Goal: Entertainment & Leisure: Consume media (video, audio)

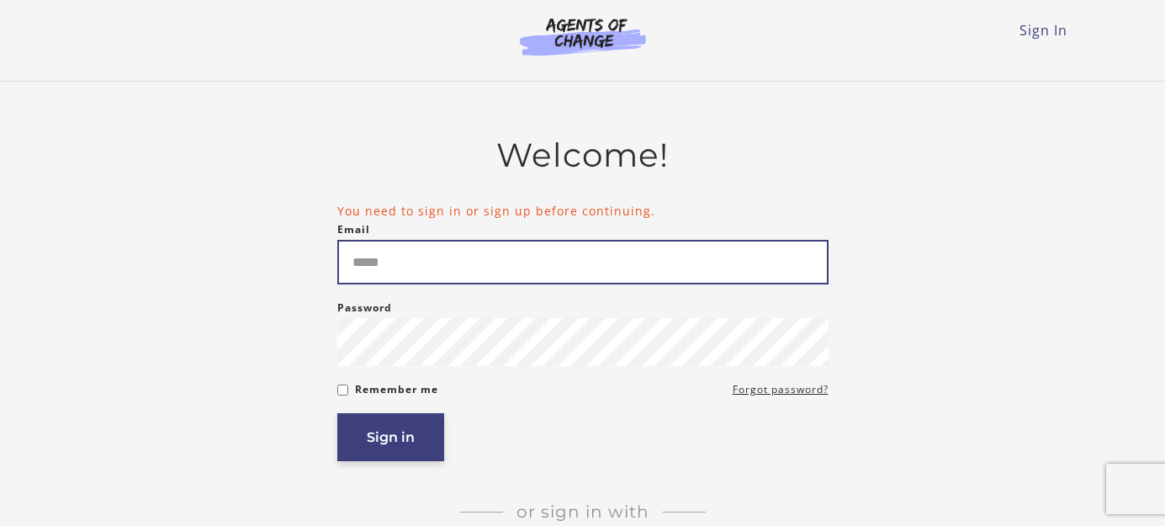
type input "**********"
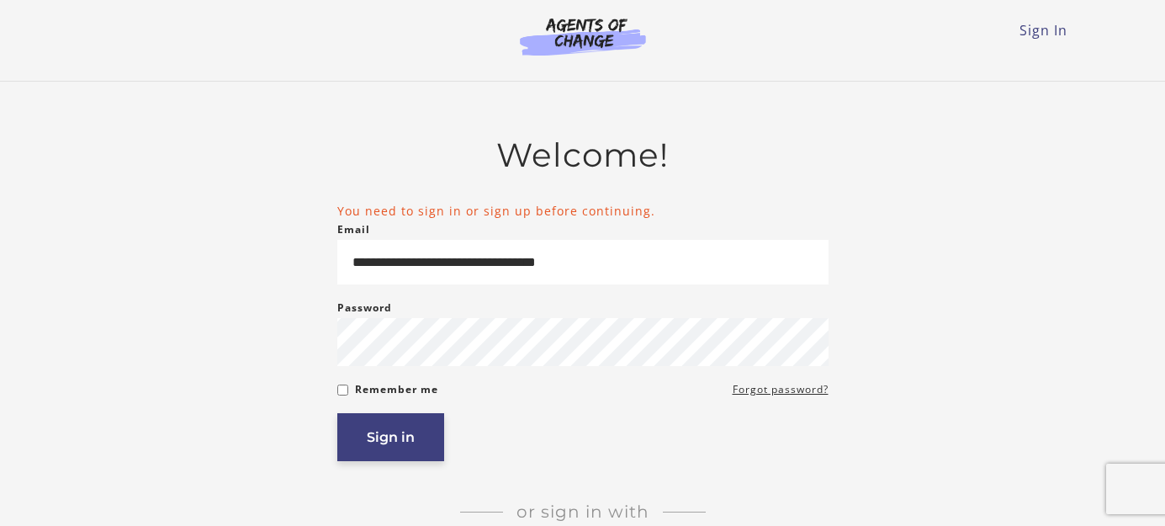
click at [377, 448] on button "Sign in" at bounding box center [390, 437] width 107 height 48
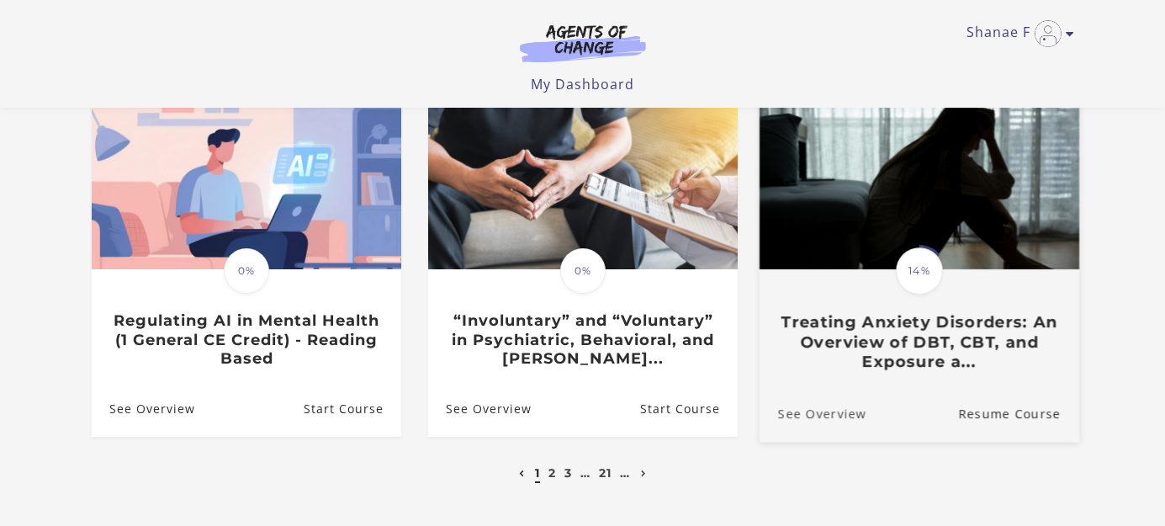
scroll to position [515, 0]
click at [866, 211] on img at bounding box center [919, 184] width 320 height 172
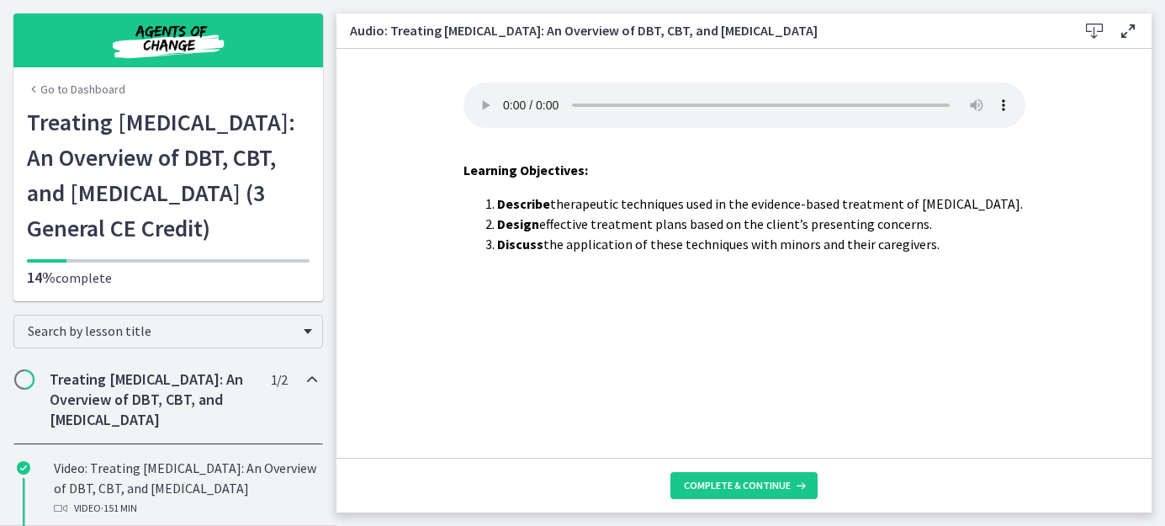
click at [157, 430] on h2 "Treating [MEDICAL_DATA]: An Overview of DBT, CBT, and [MEDICAL_DATA]" at bounding box center [152, 399] width 205 height 61
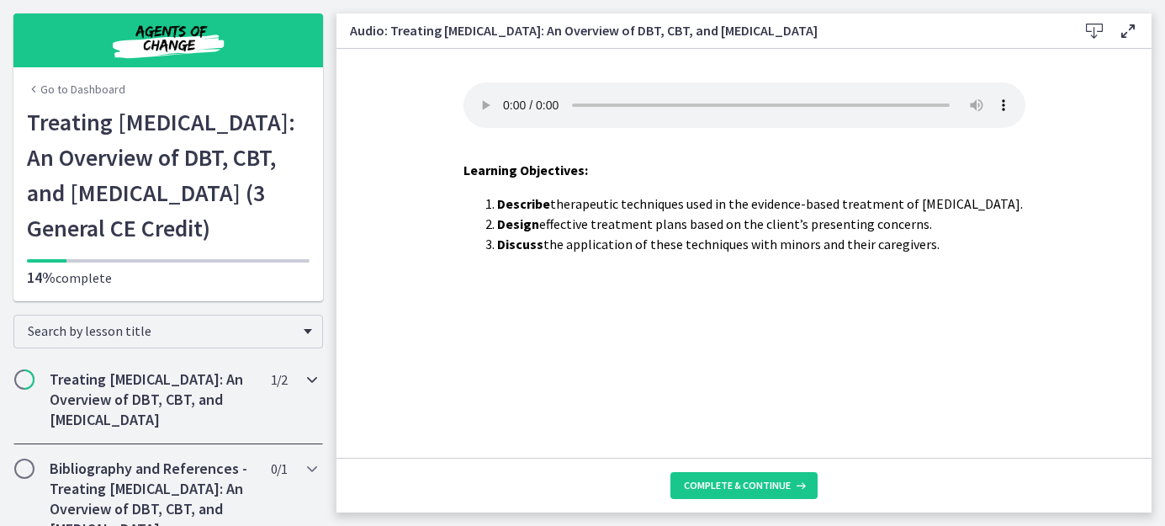
click at [311, 389] on icon "Chapters" at bounding box center [312, 379] width 20 height 20
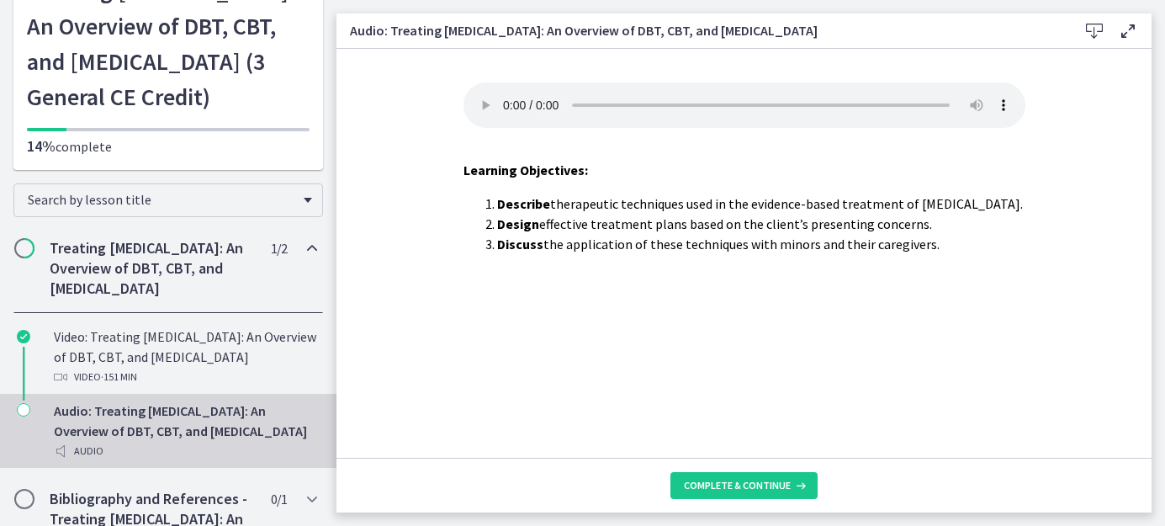
scroll to position [146, 0]
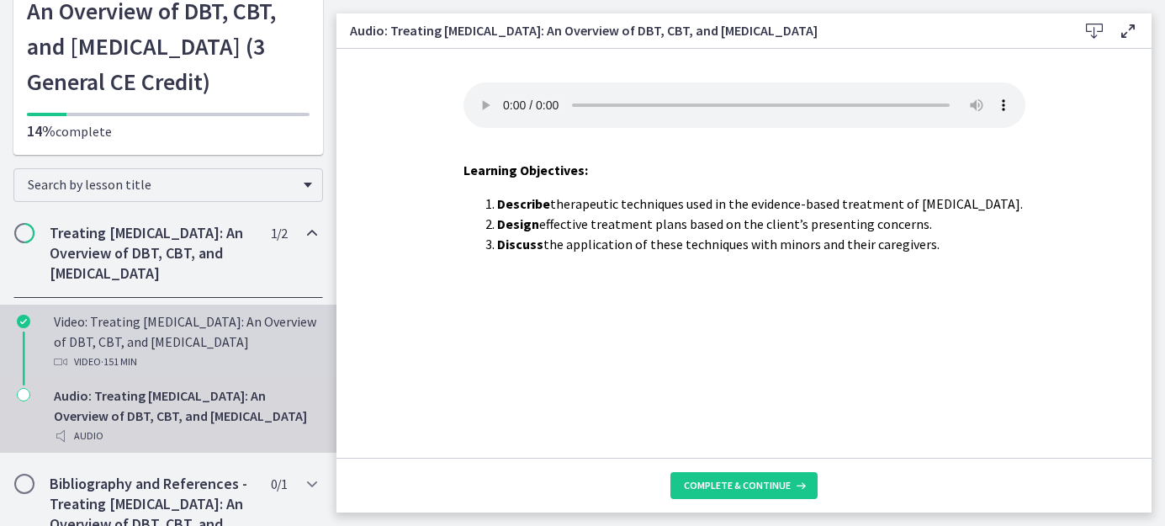
click at [195, 372] on div "Video: Treating [MEDICAL_DATA]: An Overview of DBT, CBT, and [MEDICAL_DATA] Vid…" at bounding box center [185, 341] width 262 height 61
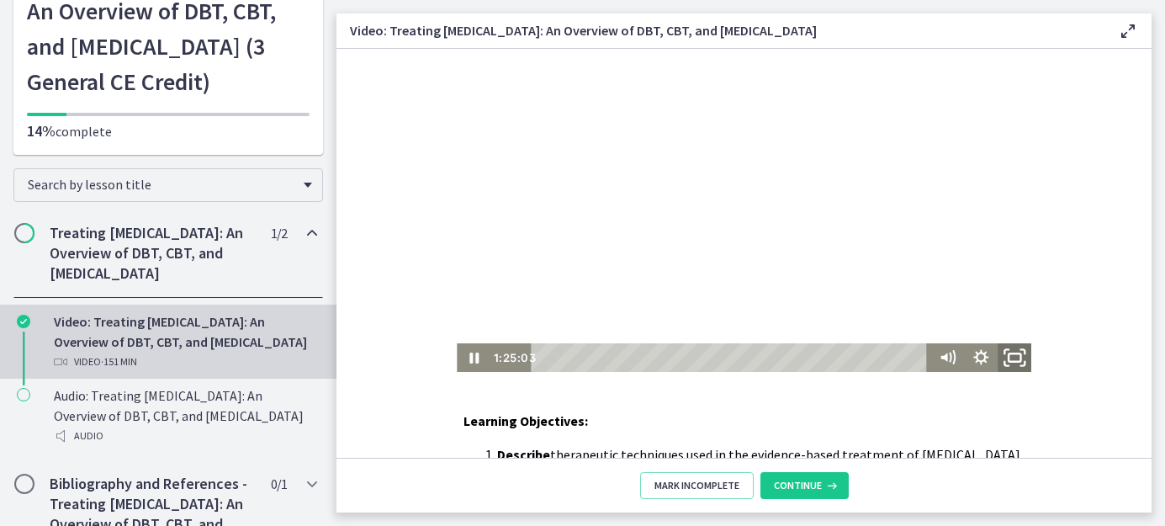
click at [1022, 361] on icon "Fullscreen" at bounding box center [1014, 358] width 40 height 34
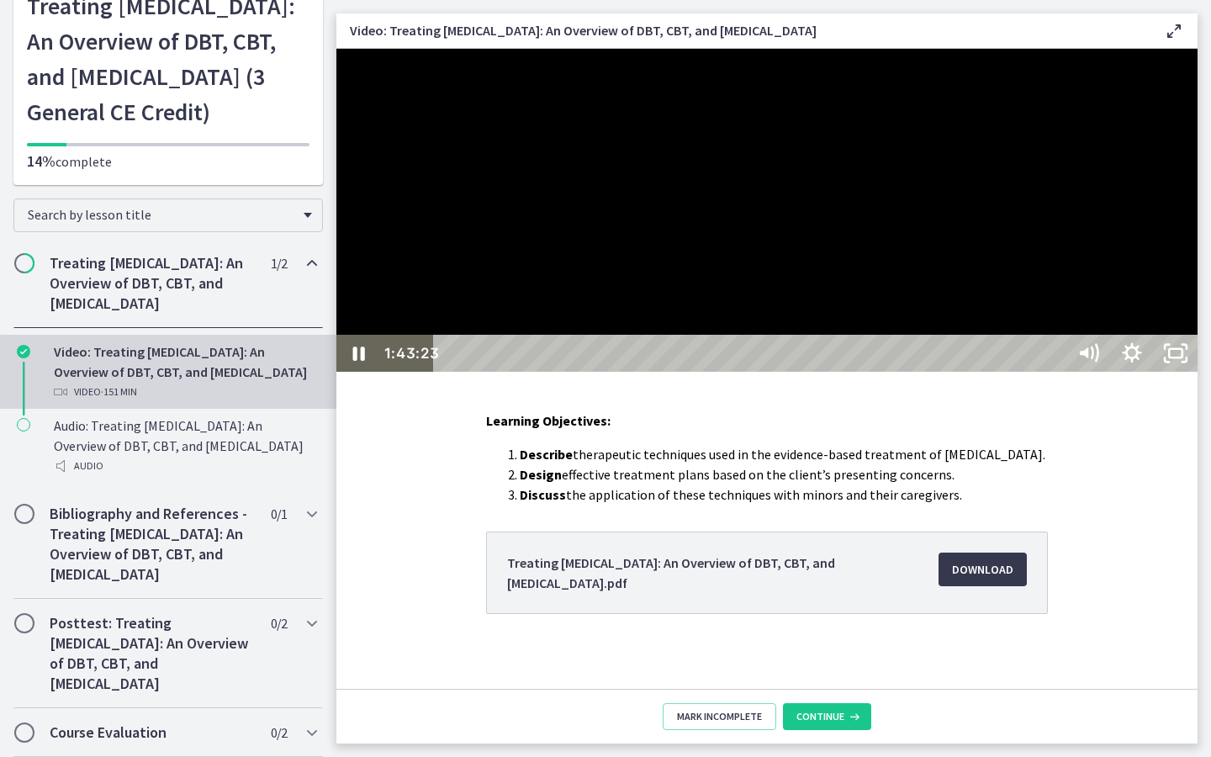
click at [1154, 335] on button "Unfullscreen" at bounding box center [1176, 353] width 44 height 37
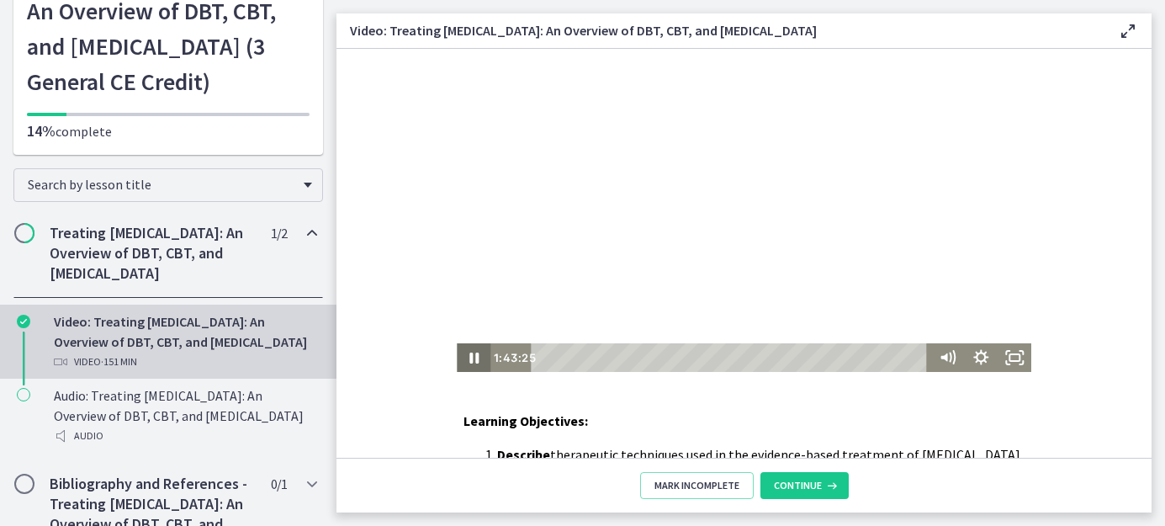
click at [475, 359] on icon "Pause" at bounding box center [474, 357] width 34 height 29
click at [475, 359] on icon "Play Video" at bounding box center [475, 358] width 10 height 14
click at [1009, 352] on icon "Fullscreen" at bounding box center [1015, 357] width 34 height 29
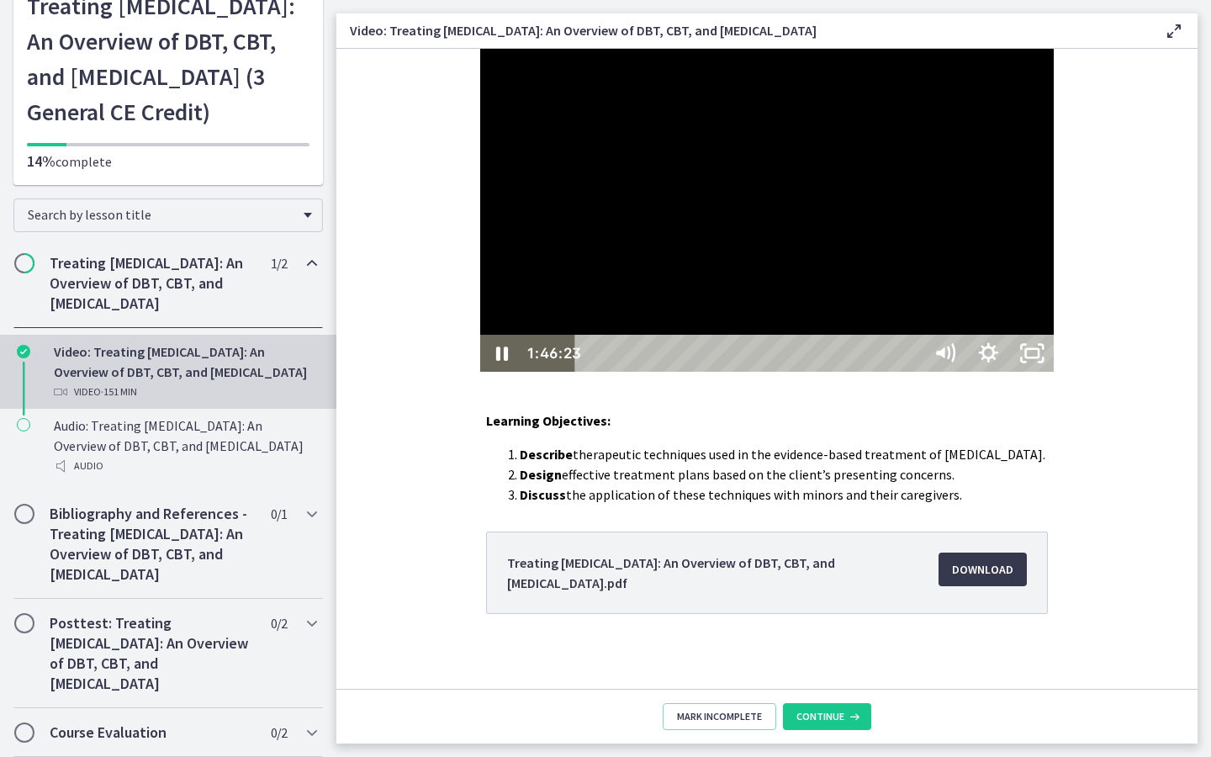
click at [1010, 335] on button "Unfullscreen" at bounding box center [1032, 353] width 44 height 37
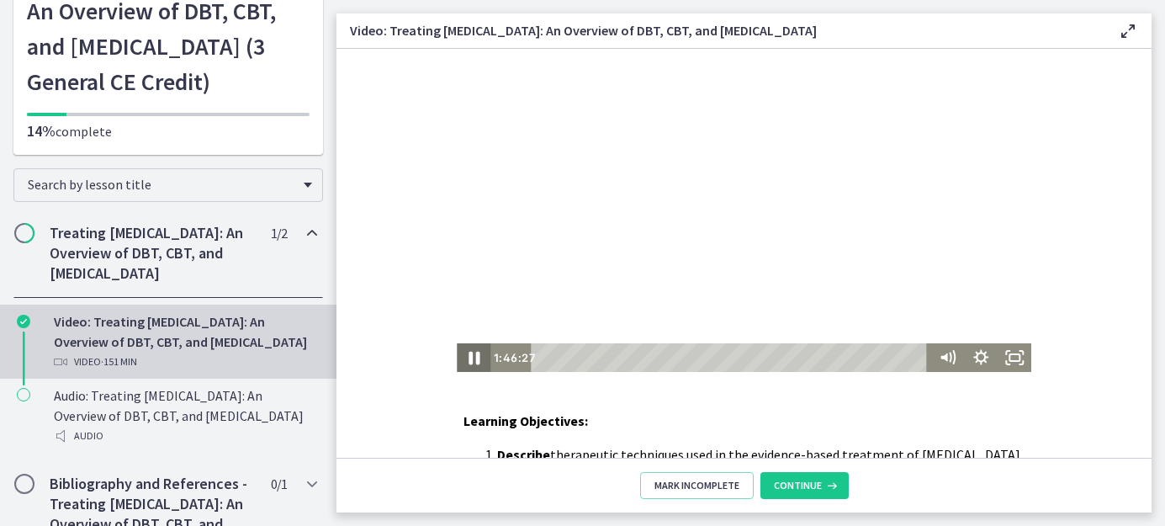
drag, startPoint x: 472, startPoint y: 359, endPoint x: 471, endPoint y: 348, distance: 11.0
click at [471, 359] on icon "Pause" at bounding box center [474, 358] width 11 height 13
